Goal: Navigation & Orientation: Find specific page/section

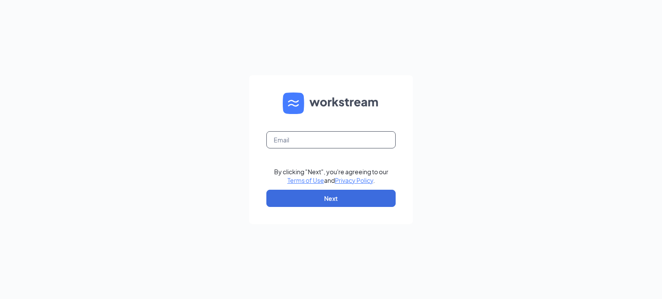
click at [338, 138] on input "text" at bounding box center [330, 139] width 129 height 17
type input "[PERSON_NAME][EMAIL_ADDRESS][DOMAIN_NAME]"
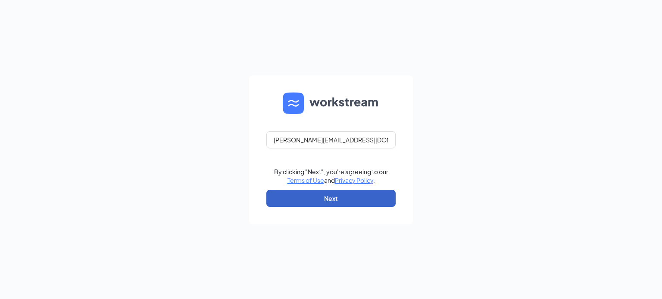
click at [334, 200] on button "Next" at bounding box center [330, 198] width 129 height 17
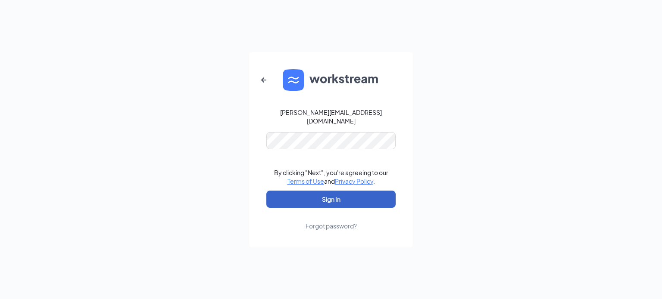
click at [335, 191] on button "Sign In" at bounding box center [330, 199] width 129 height 17
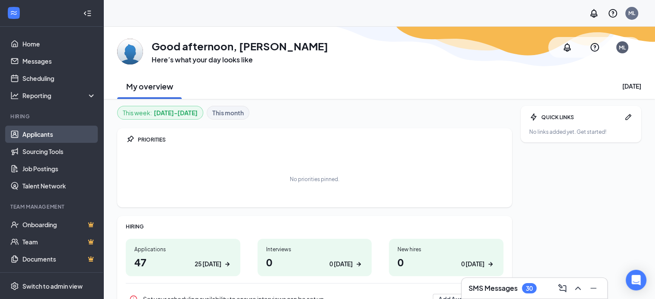
click at [52, 134] on link "Applicants" at bounding box center [59, 134] width 74 height 17
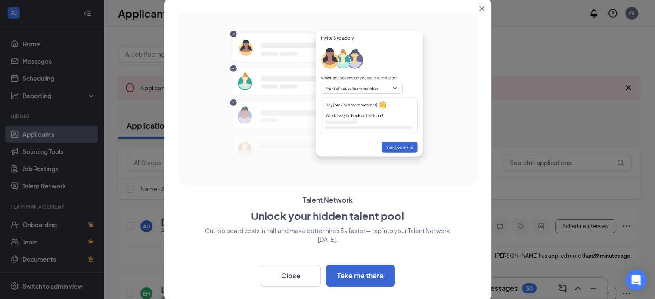
click at [398, 147] on img at bounding box center [327, 98] width 218 height 157
click at [487, 10] on button "Close" at bounding box center [484, 7] width 16 height 16
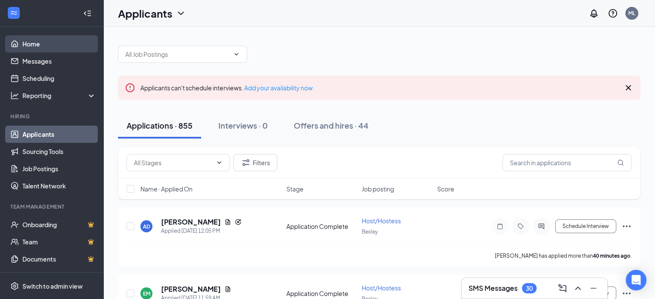
click at [41, 40] on link "Home" at bounding box center [59, 43] width 74 height 17
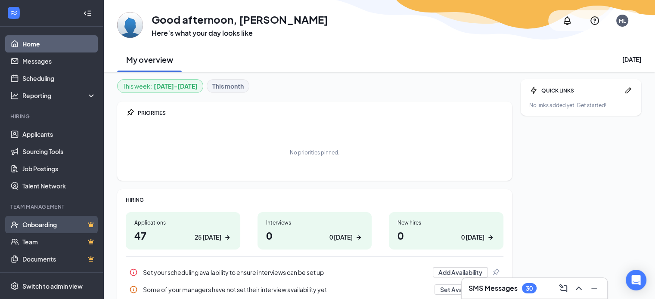
click at [66, 222] on link "Onboarding" at bounding box center [59, 224] width 74 height 17
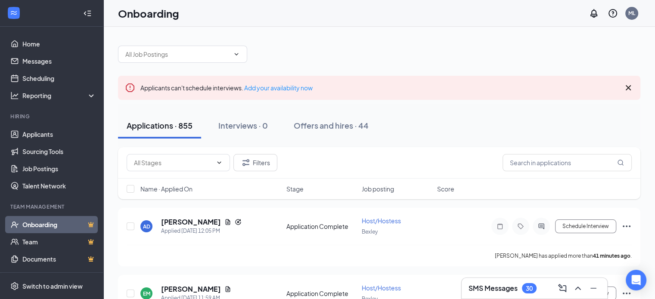
click at [60, 222] on link "Onboarding" at bounding box center [59, 224] width 74 height 17
click at [35, 239] on link "Team" at bounding box center [59, 242] width 74 height 17
